Goal: Information Seeking & Learning: Learn about a topic

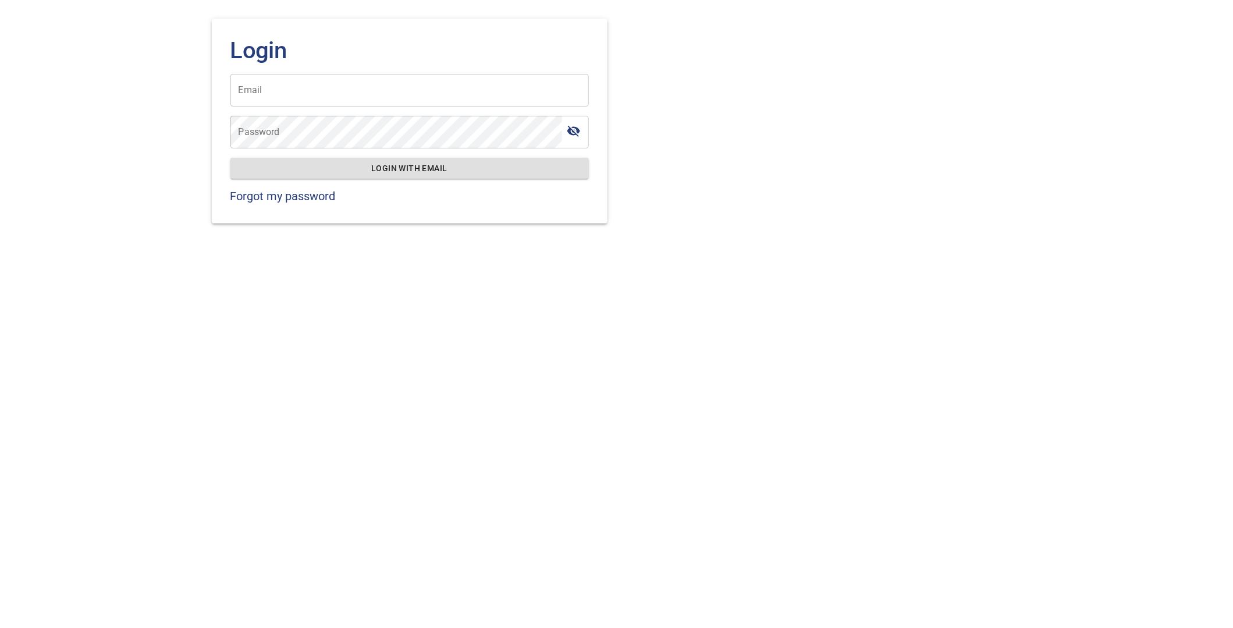
click at [494, 102] on input "Email" at bounding box center [409, 90] width 359 height 33
type input "**********"
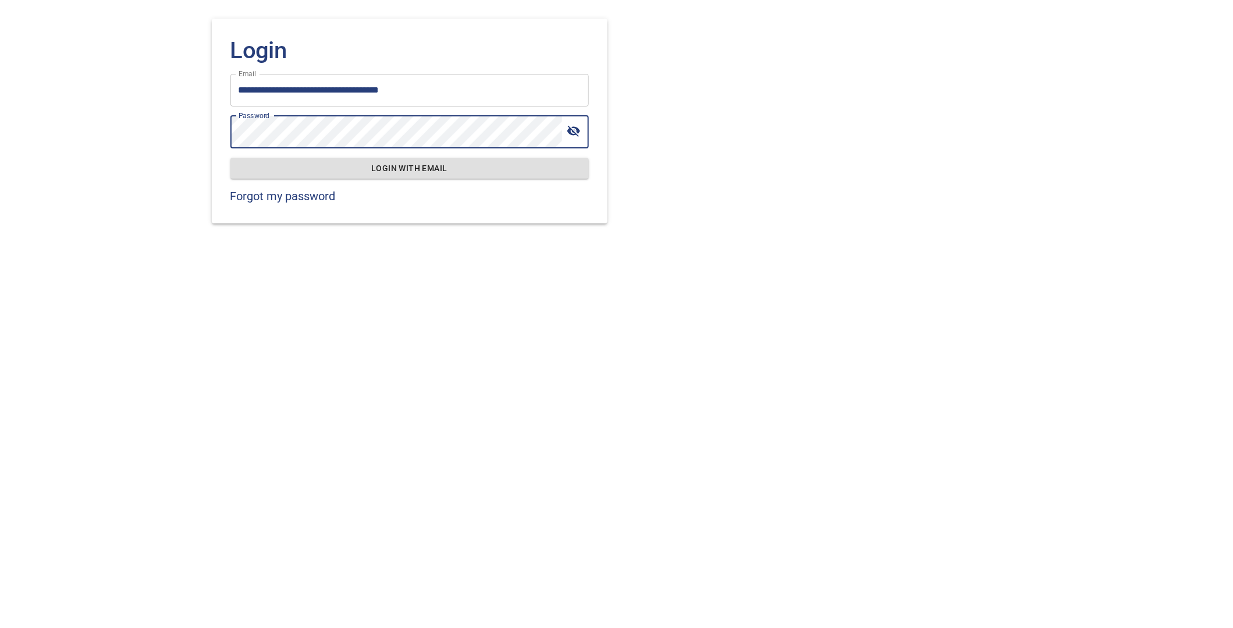
click at [230, 158] on button "Login with email" at bounding box center [409, 169] width 359 height 22
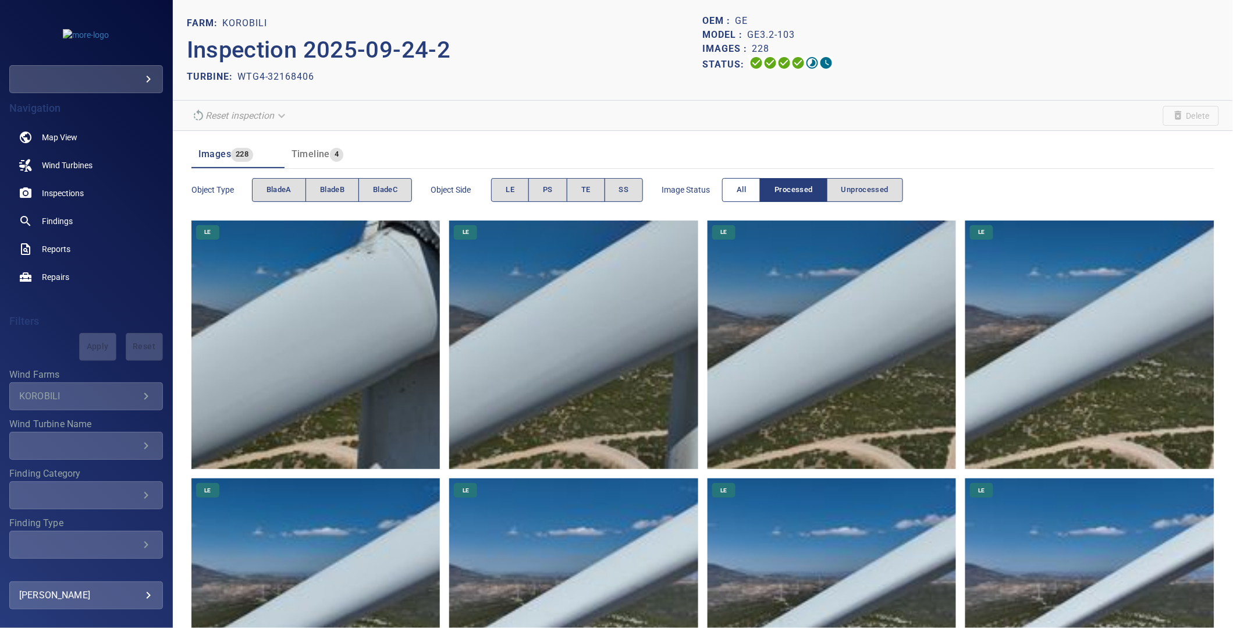
click at [750, 194] on button "All" at bounding box center [741, 190] width 38 height 24
click at [778, 194] on span "Processed" at bounding box center [794, 189] width 38 height 13
click at [275, 186] on span "bladeA" at bounding box center [279, 189] width 25 height 13
click at [508, 193] on span "LE" at bounding box center [510, 189] width 9 height 13
click at [551, 187] on span "PS" at bounding box center [548, 189] width 10 height 13
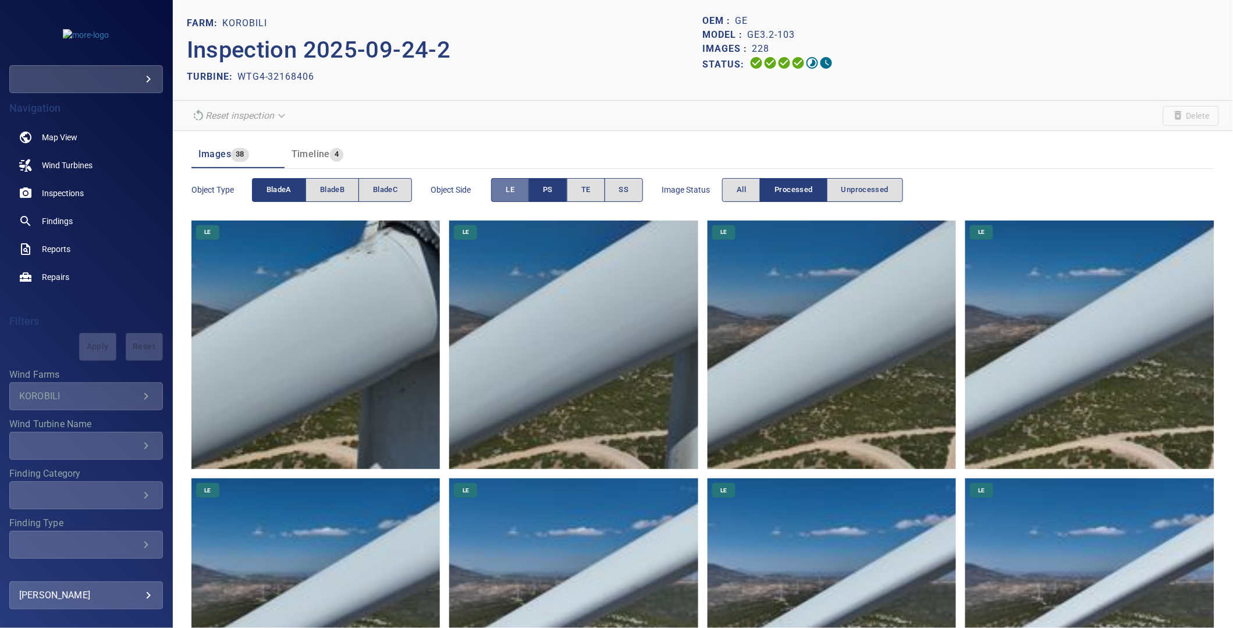
click at [514, 188] on span "LE" at bounding box center [510, 189] width 9 height 13
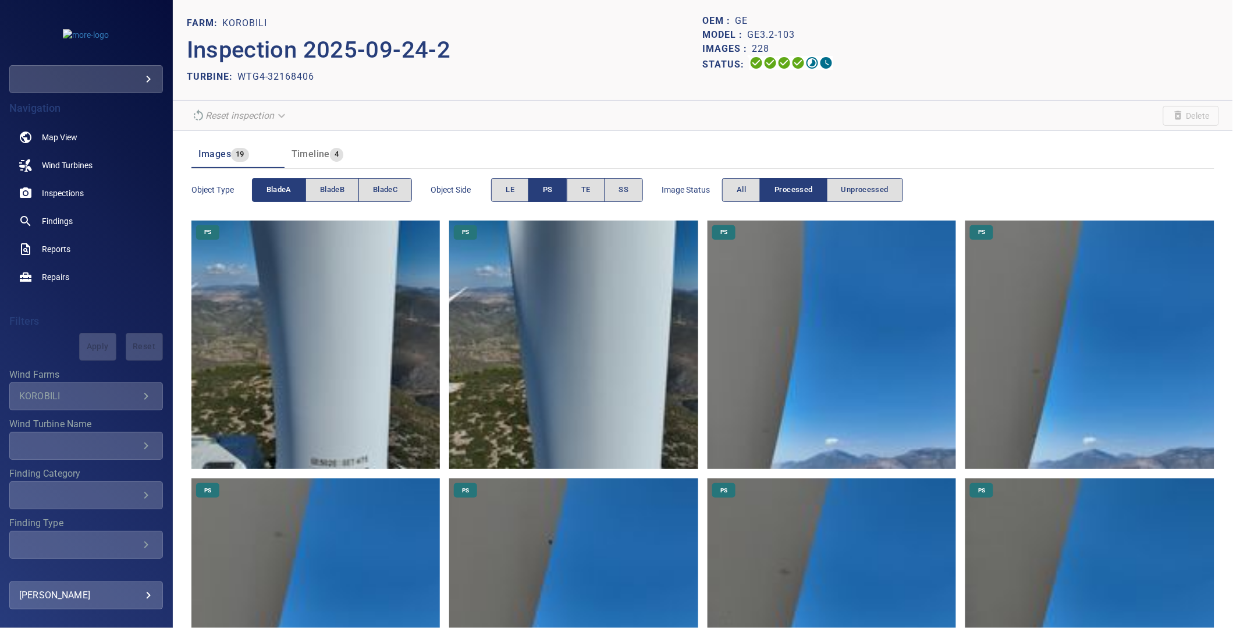
click at [556, 192] on button "PS" at bounding box center [547, 190] width 39 height 24
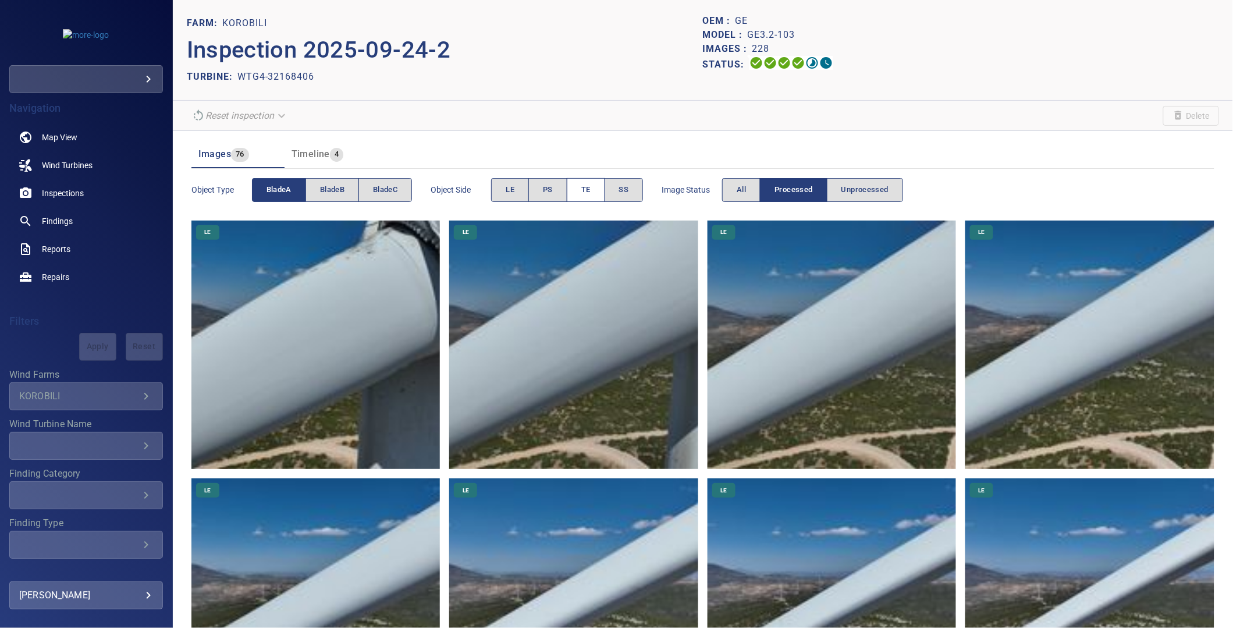
click at [572, 194] on button "TE" at bounding box center [586, 190] width 38 height 24
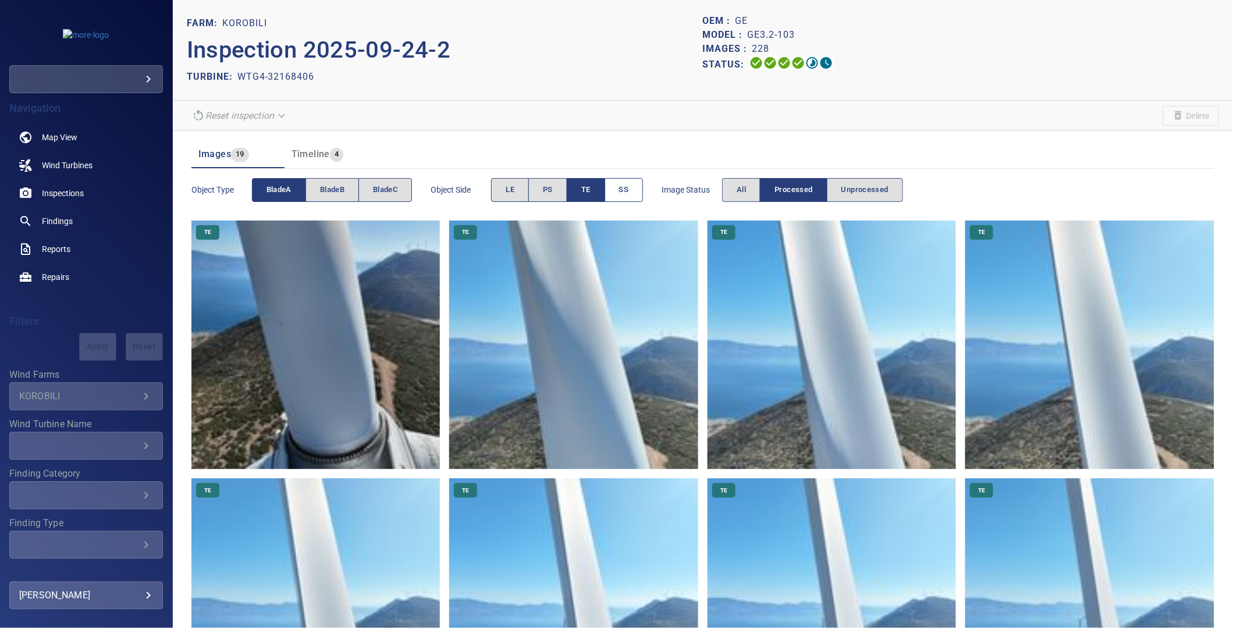
click at [619, 191] on button "SS" at bounding box center [624, 190] width 39 height 24
click at [596, 192] on button "TE" at bounding box center [586, 190] width 38 height 24
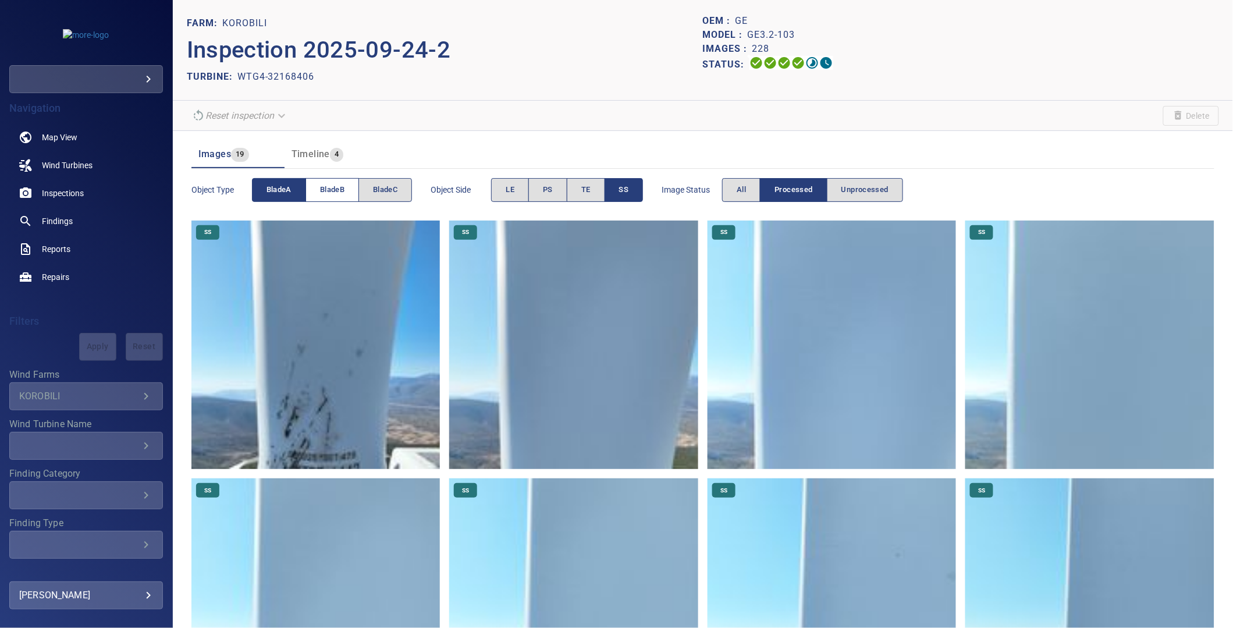
click at [336, 190] on span "bladeB" at bounding box center [332, 189] width 24 height 13
click at [299, 190] on button "bladeA" at bounding box center [279, 190] width 54 height 24
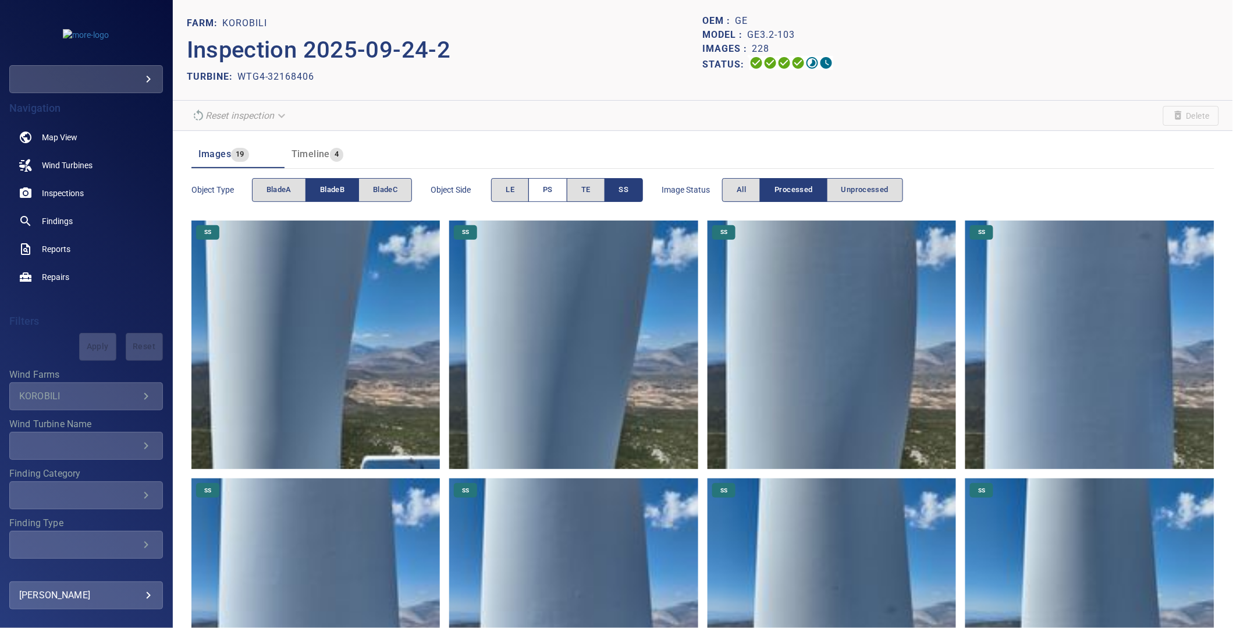
click at [553, 187] on span "PS" at bounding box center [548, 189] width 10 height 13
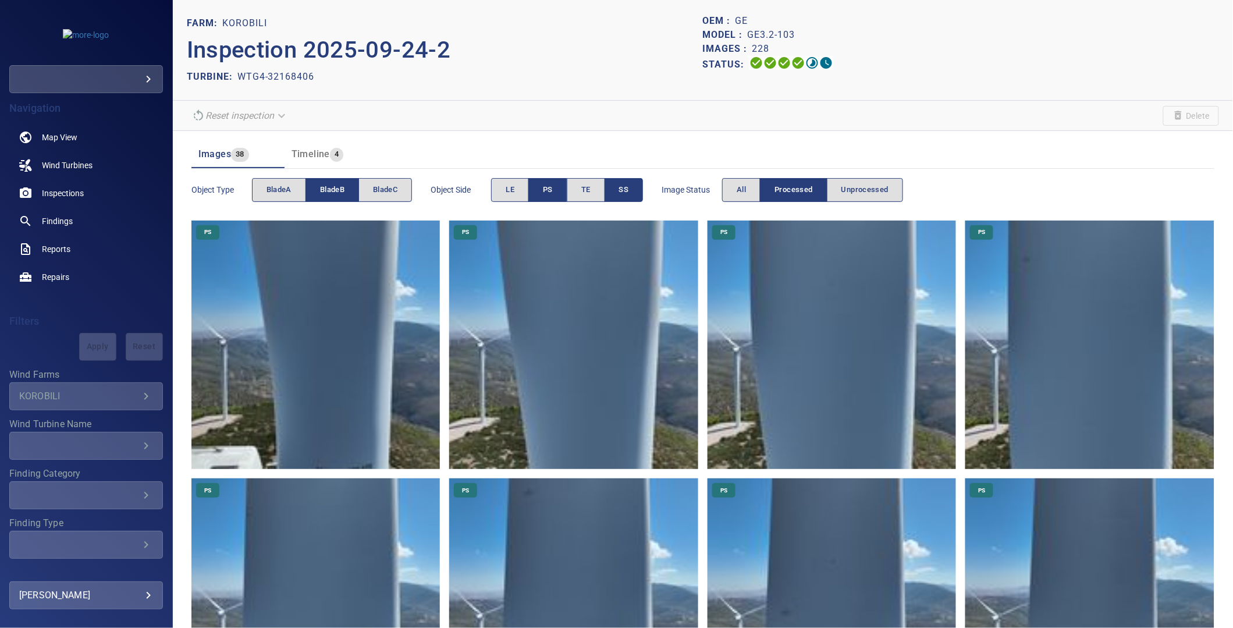
click at [634, 187] on button "SS" at bounding box center [624, 190] width 39 height 24
click at [380, 186] on span "bladeC" at bounding box center [385, 189] width 24 height 13
click at [337, 189] on span "bladeB" at bounding box center [332, 189] width 24 height 13
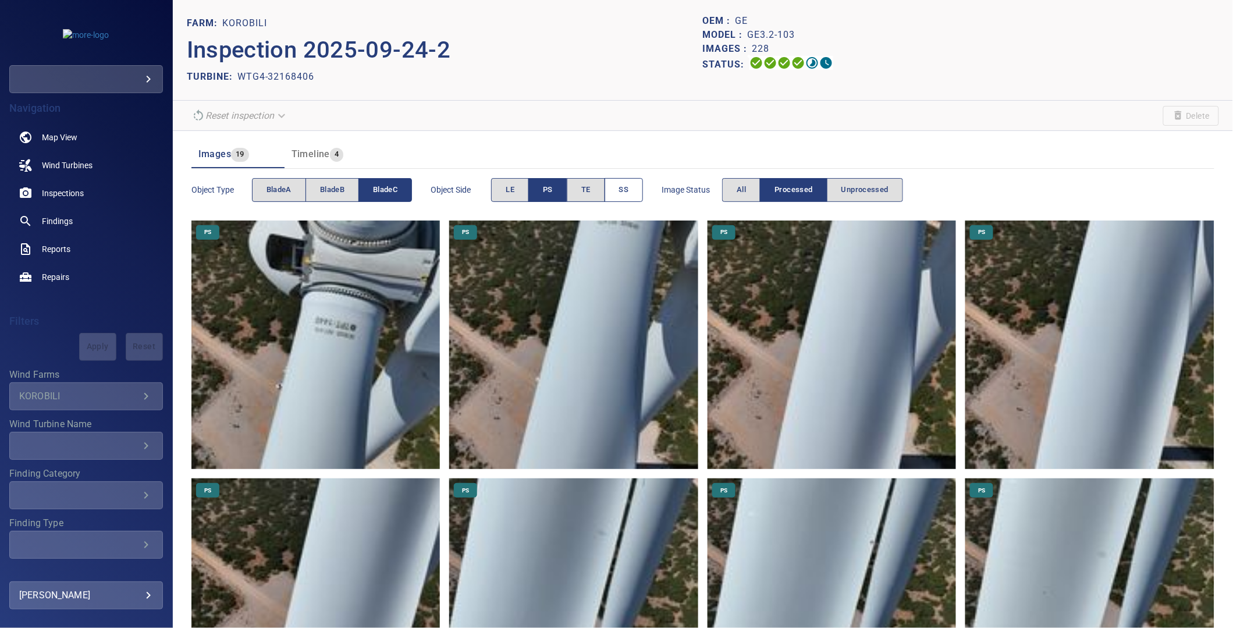
click at [619, 193] on button "SS" at bounding box center [624, 190] width 39 height 24
click at [556, 193] on button "PS" at bounding box center [547, 190] width 39 height 24
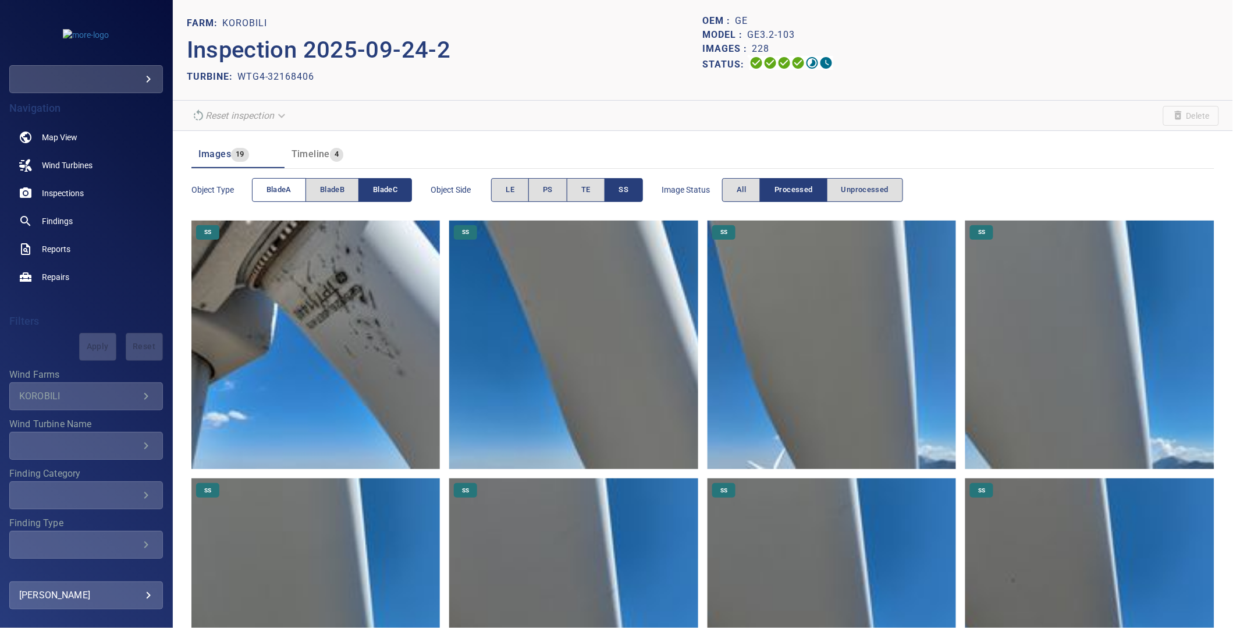
click at [285, 194] on span "bladeA" at bounding box center [279, 189] width 25 height 13
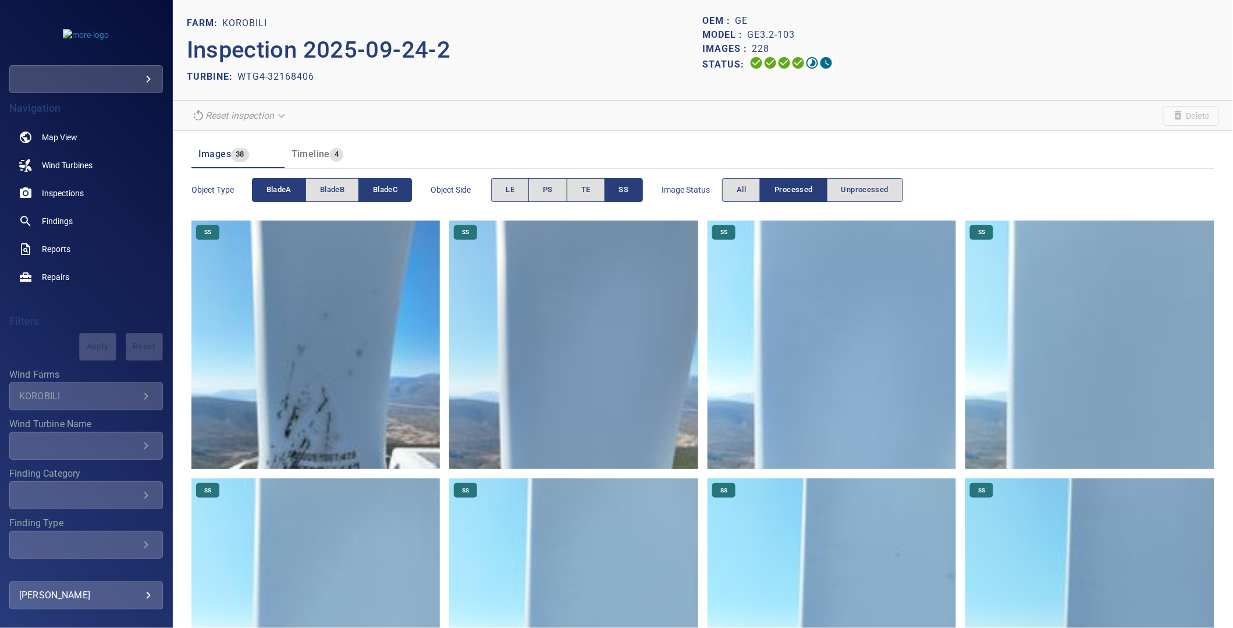
click at [382, 191] on span "bladeC" at bounding box center [385, 189] width 24 height 13
click at [548, 190] on span "PS" at bounding box center [548, 189] width 10 height 13
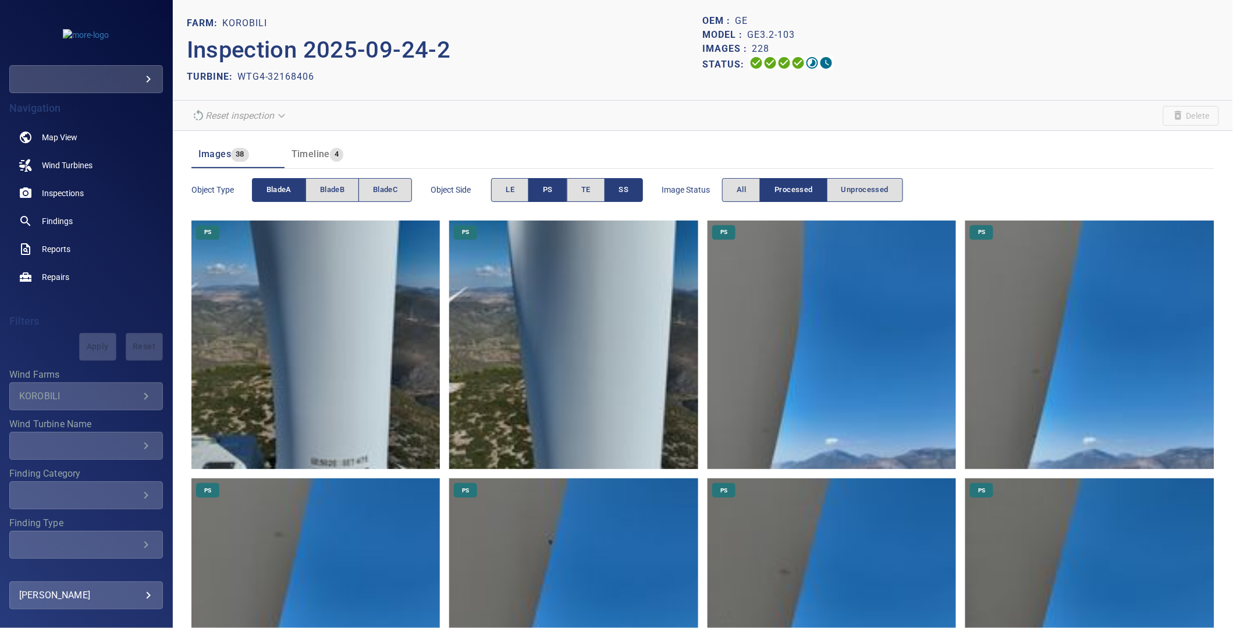
click at [634, 189] on button "SS" at bounding box center [624, 190] width 39 height 24
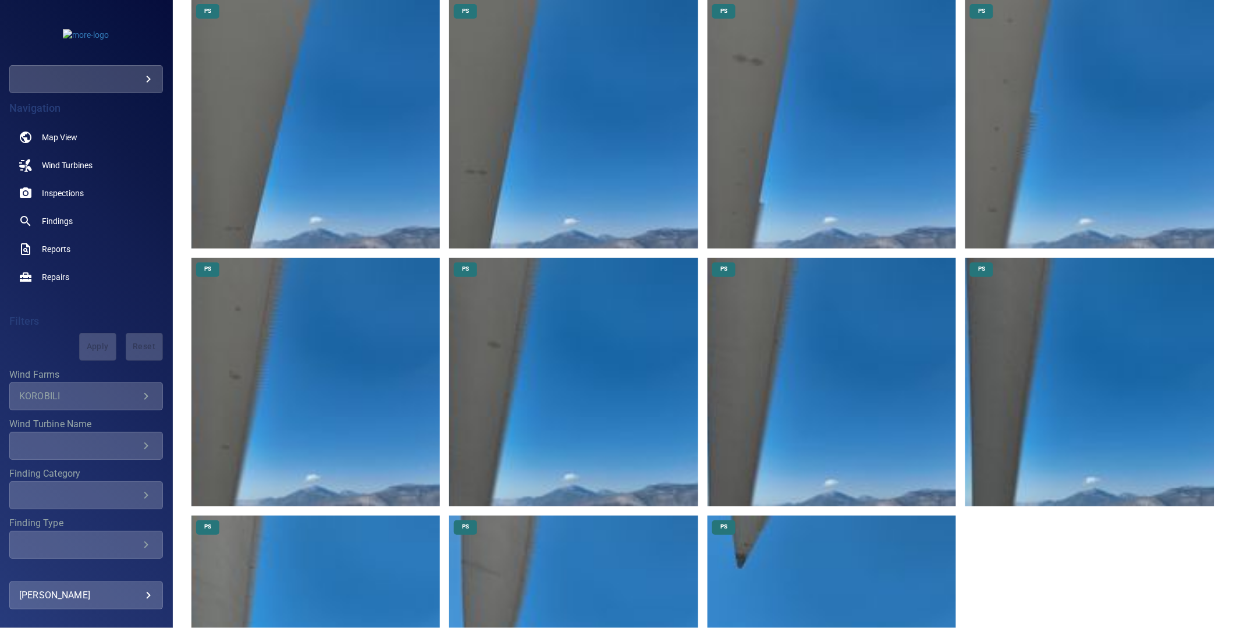
scroll to position [559, 0]
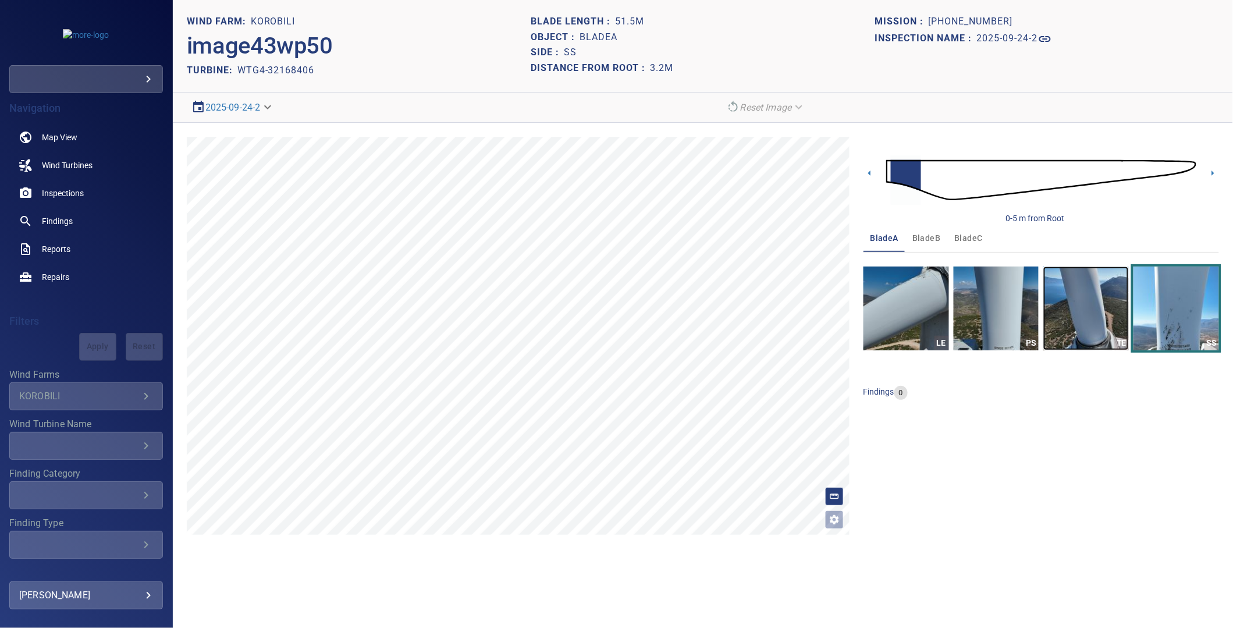
click at [1087, 331] on img "button" at bounding box center [1087, 309] width 86 height 84
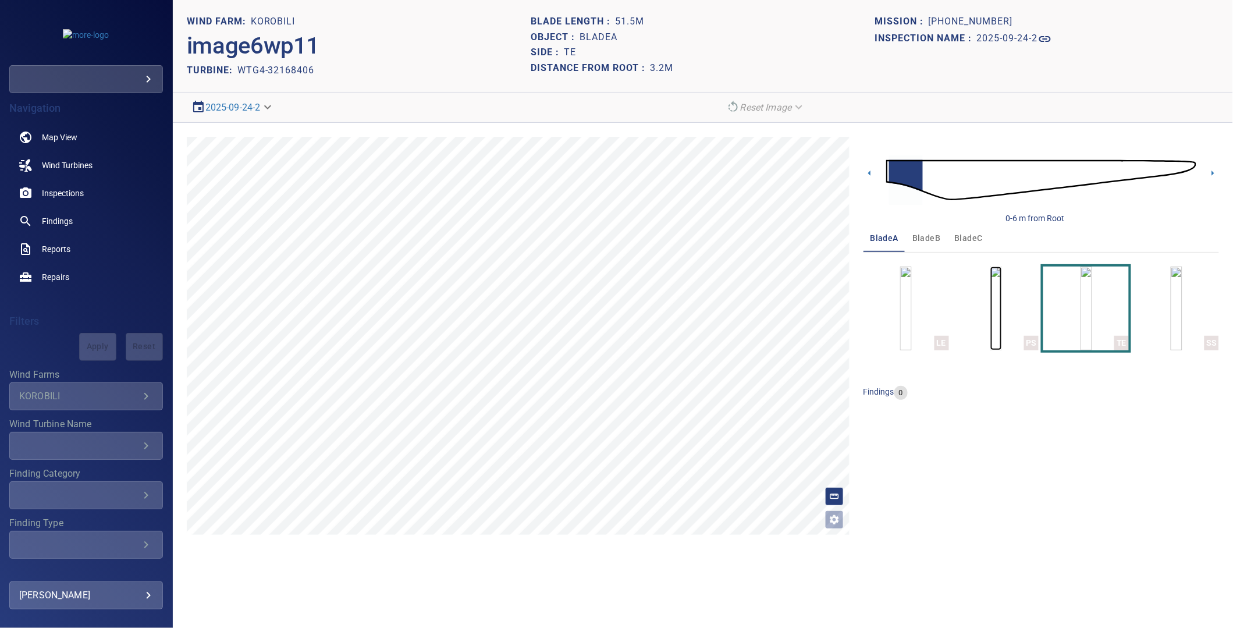
click at [1002, 317] on img "button" at bounding box center [997, 309] width 12 height 84
